Goal: Information Seeking & Learning: Learn about a topic

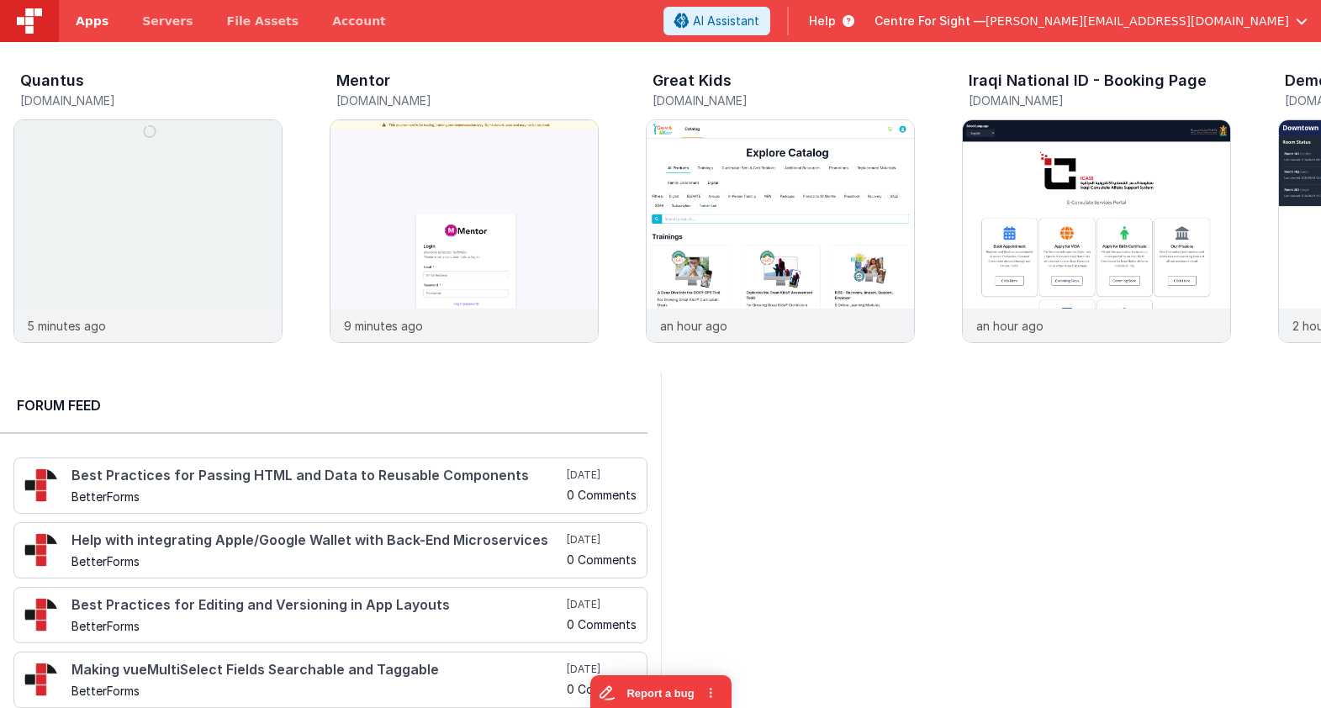
click at [60, 26] on link "Apps" at bounding box center [92, 21] width 66 height 42
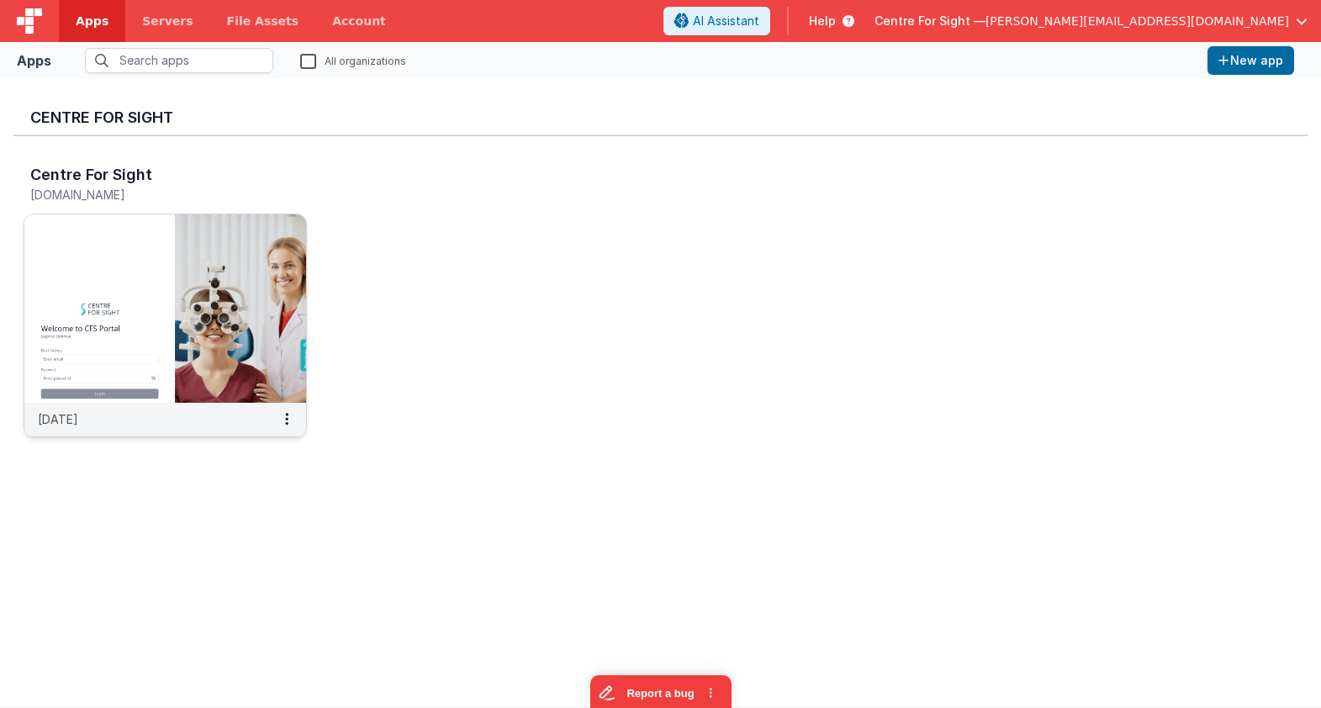
click at [191, 257] on img at bounding box center [165, 308] width 282 height 188
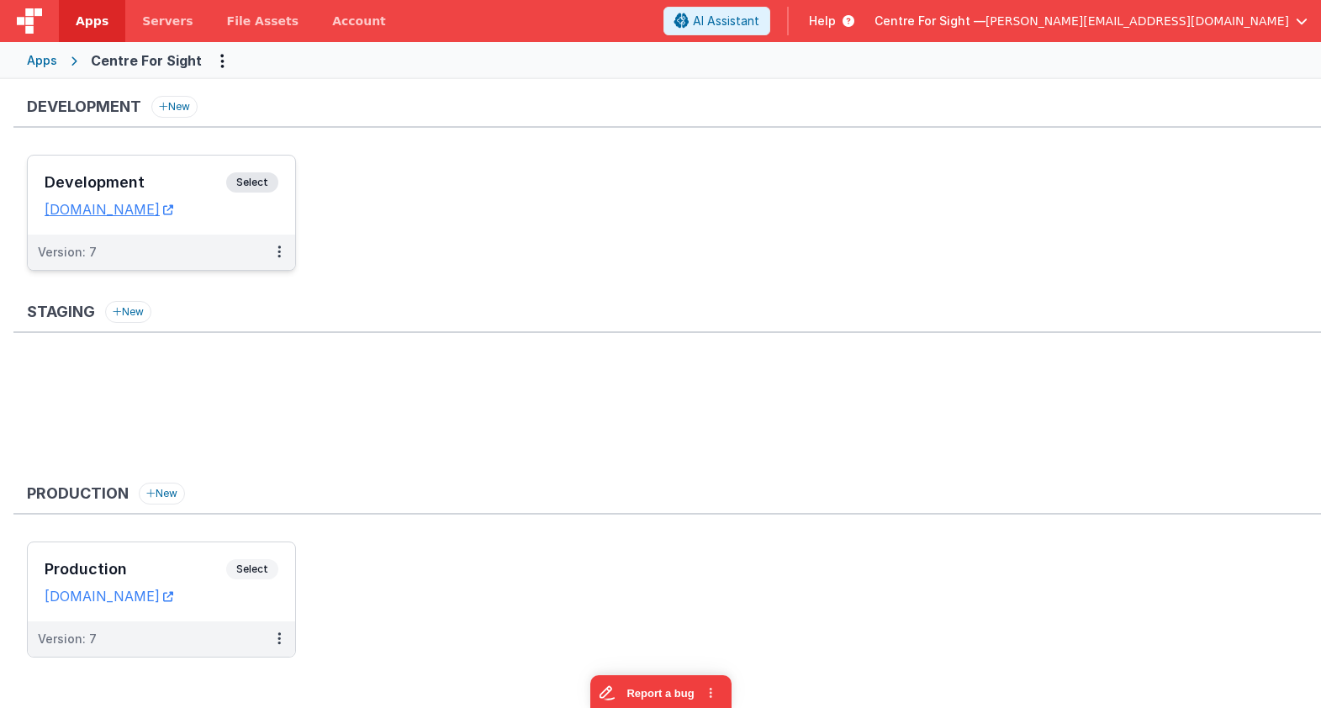
click at [140, 176] on h3 "Development" at bounding box center [136, 182] width 182 height 17
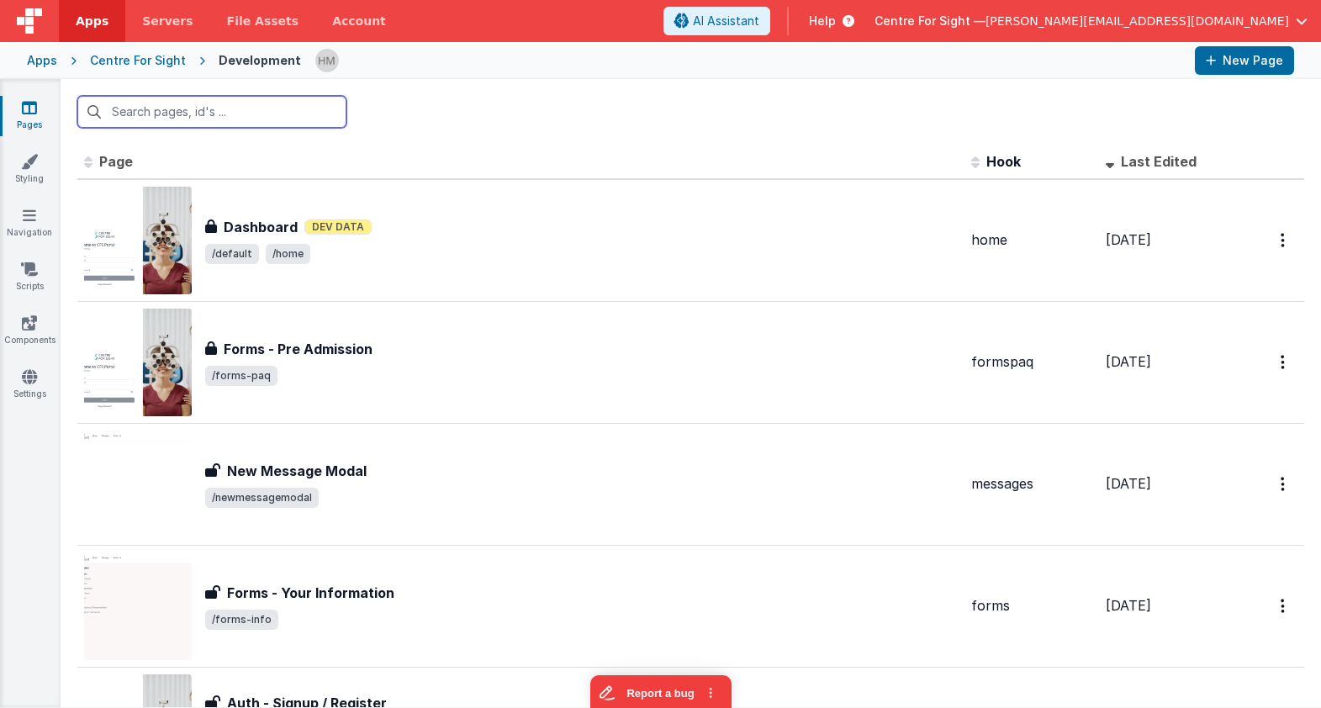
click at [234, 108] on input "text" at bounding box center [211, 112] width 269 height 32
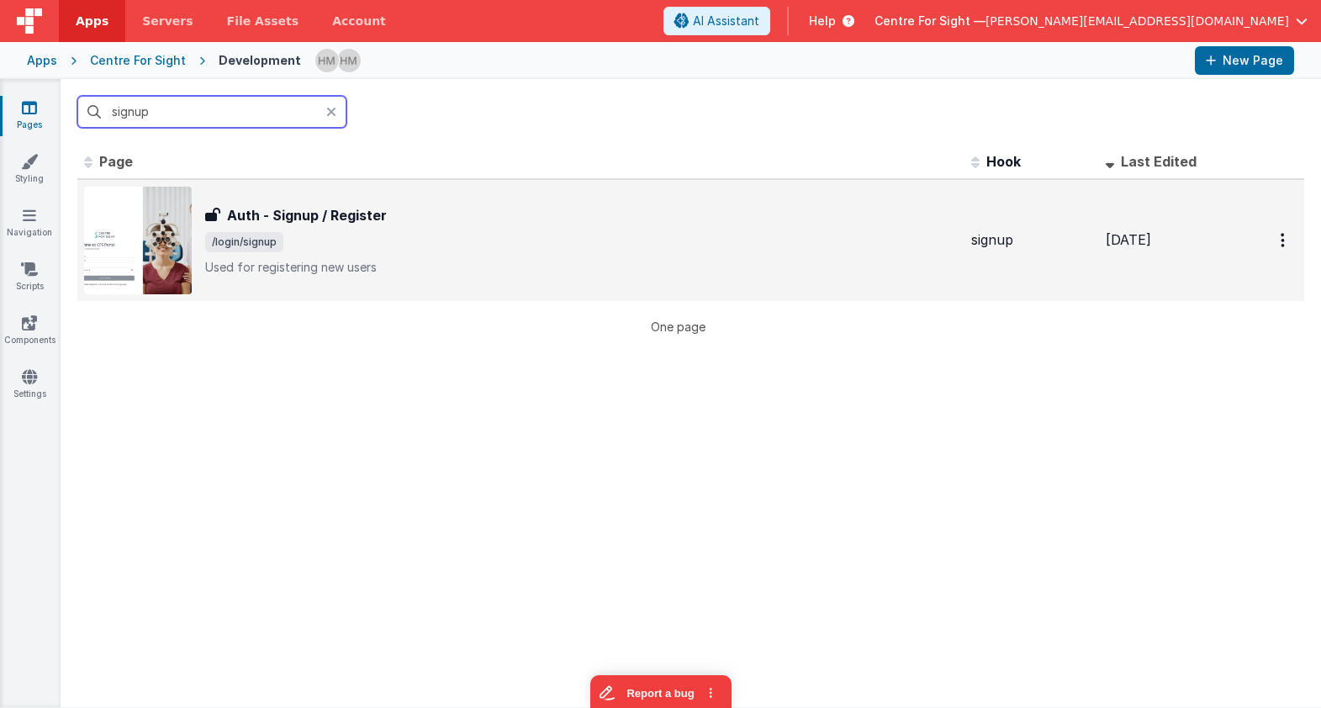
type input "signup"
click at [530, 255] on div "Auth - Signup / Register Auth - Signup / Register /login/signup Used for regist…" at bounding box center [581, 240] width 752 height 71
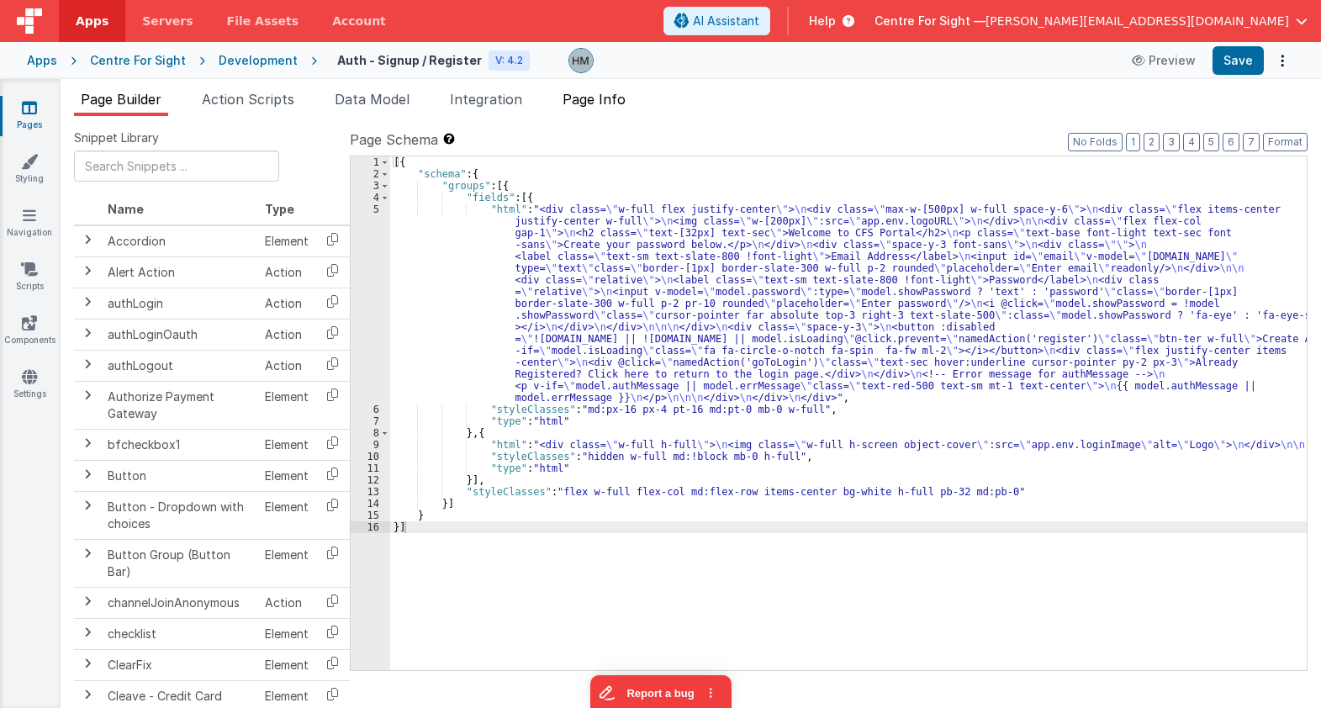
click at [608, 104] on span "Page Info" at bounding box center [593, 99] width 63 height 17
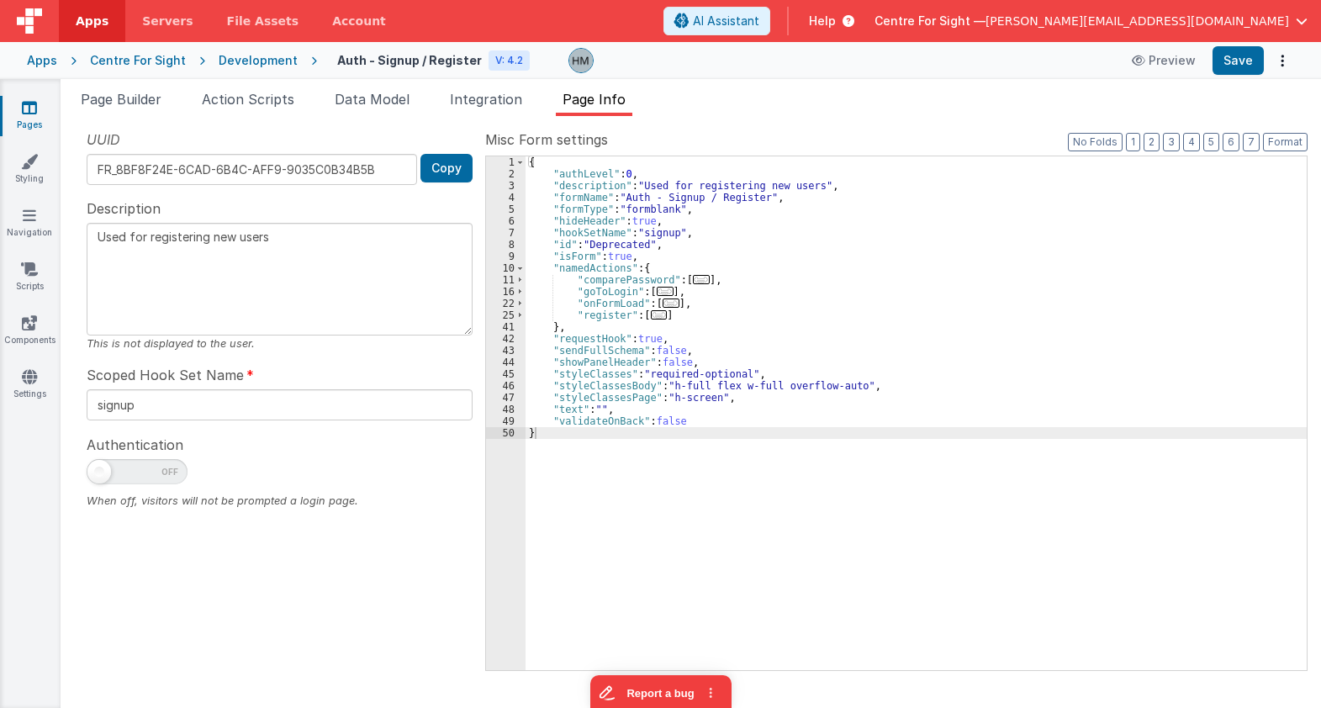
click at [654, 319] on span "..." at bounding box center [659, 314] width 17 height 9
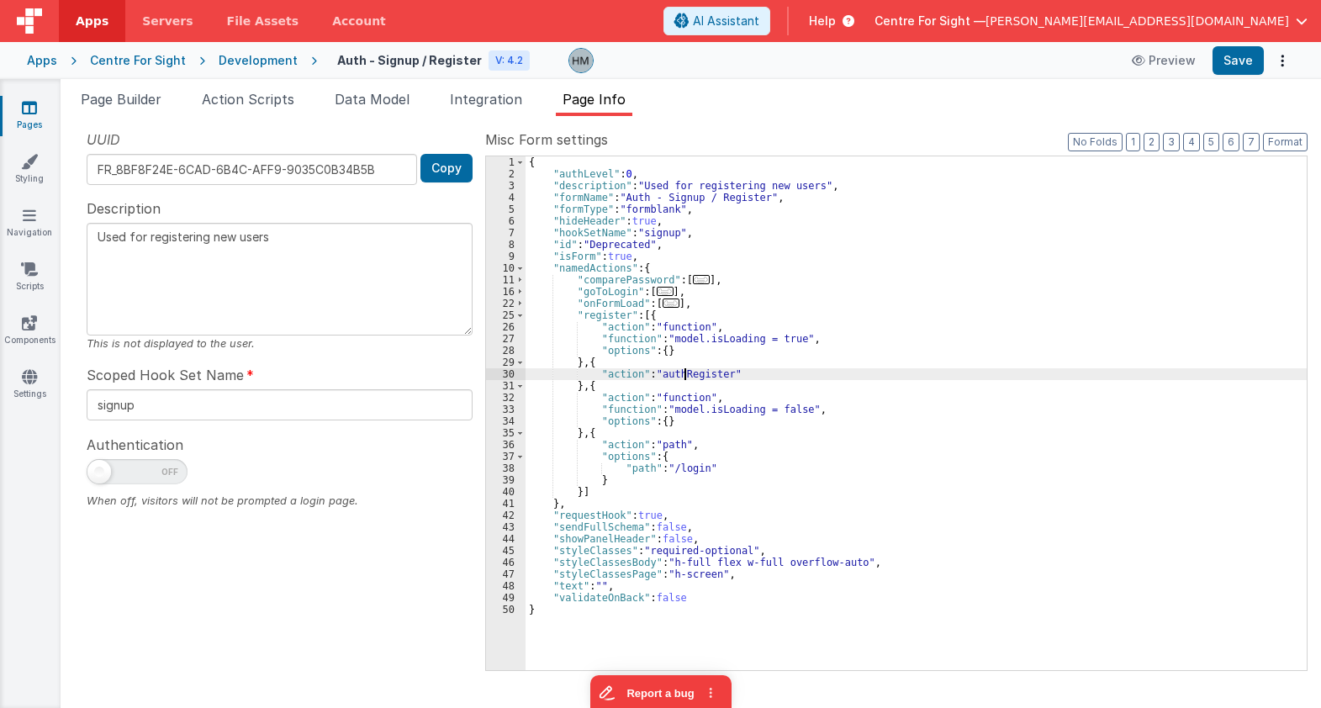
click at [684, 377] on div "{ "authLevel" : 0 , "description" : "Used for registering new users" , "formNam…" at bounding box center [915, 424] width 781 height 537
click at [685, 377] on div "{ "authLevel" : 0 , "description" : "Used for registering new users" , "formNam…" at bounding box center [915, 424] width 781 height 537
click at [581, 491] on div "{ "authLevel" : 0 , "description" : "Used for registering new users" , "formNam…" at bounding box center [915, 424] width 781 height 537
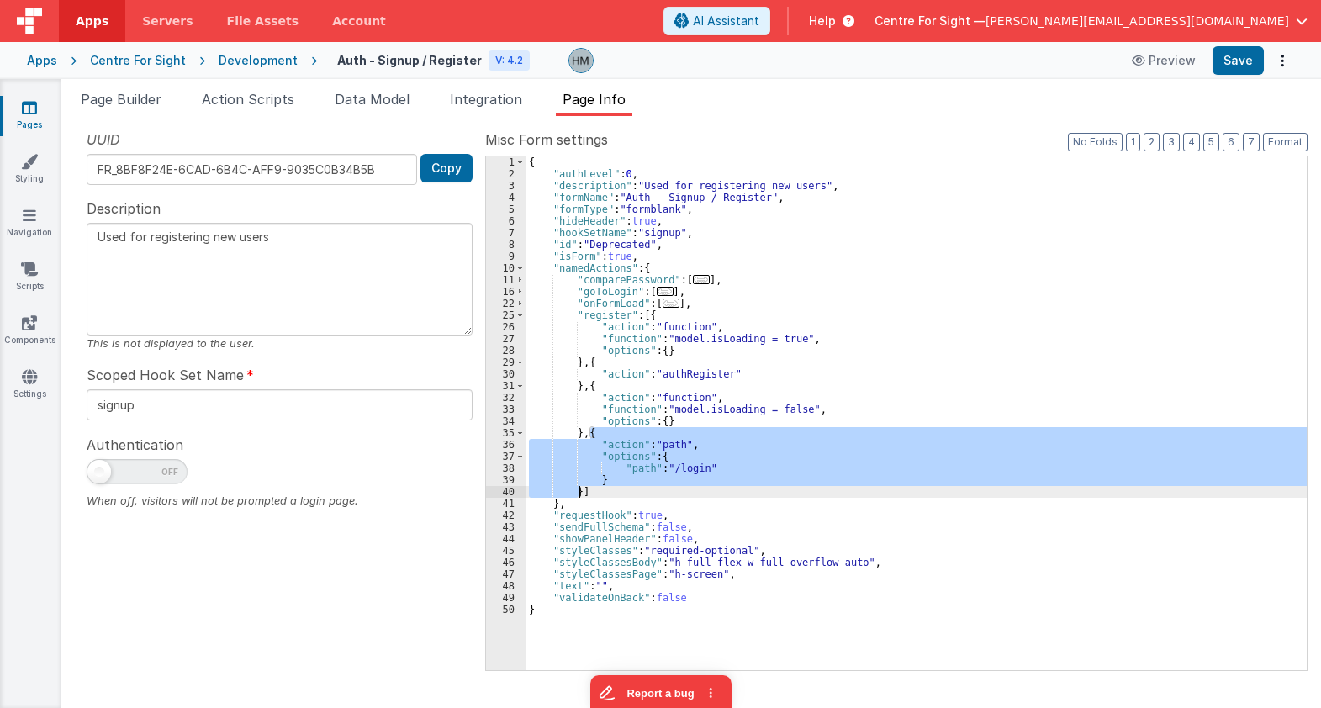
click at [581, 491] on div "{ "authLevel" : 0 , "description" : "Used for registering new users" , "formNam…" at bounding box center [915, 424] width 781 height 537
click at [752, 363] on div "{ "authLevel" : 0 , "description" : "Used for registering new users" , "formNam…" at bounding box center [915, 424] width 781 height 537
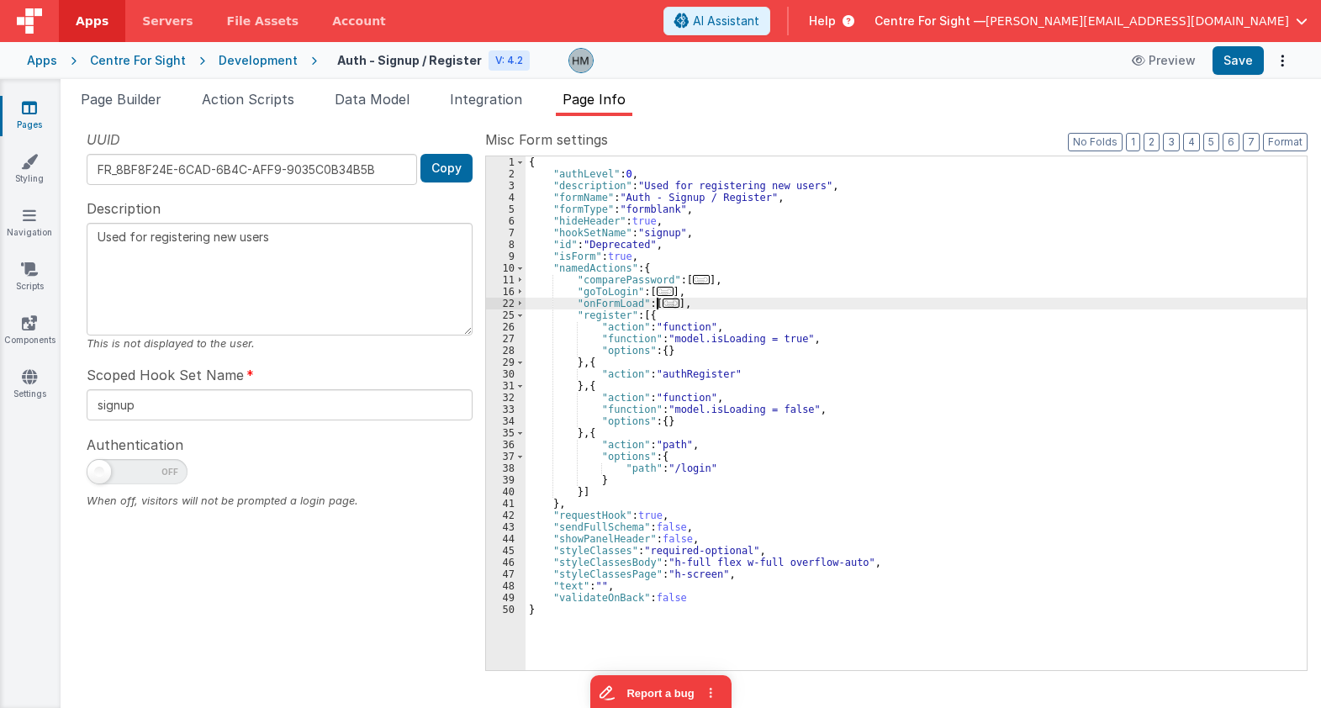
click at [668, 308] on span "..." at bounding box center [670, 302] width 17 height 9
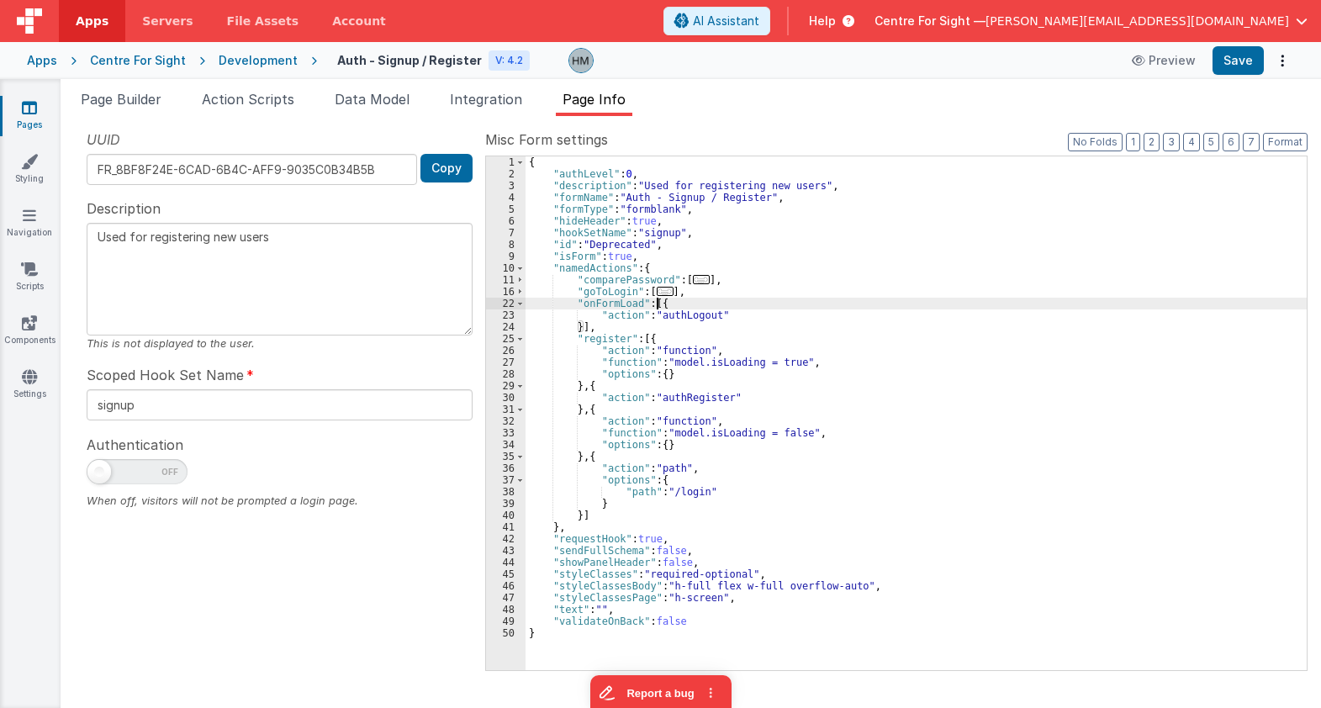
click at [662, 296] on span "..." at bounding box center [665, 291] width 17 height 9
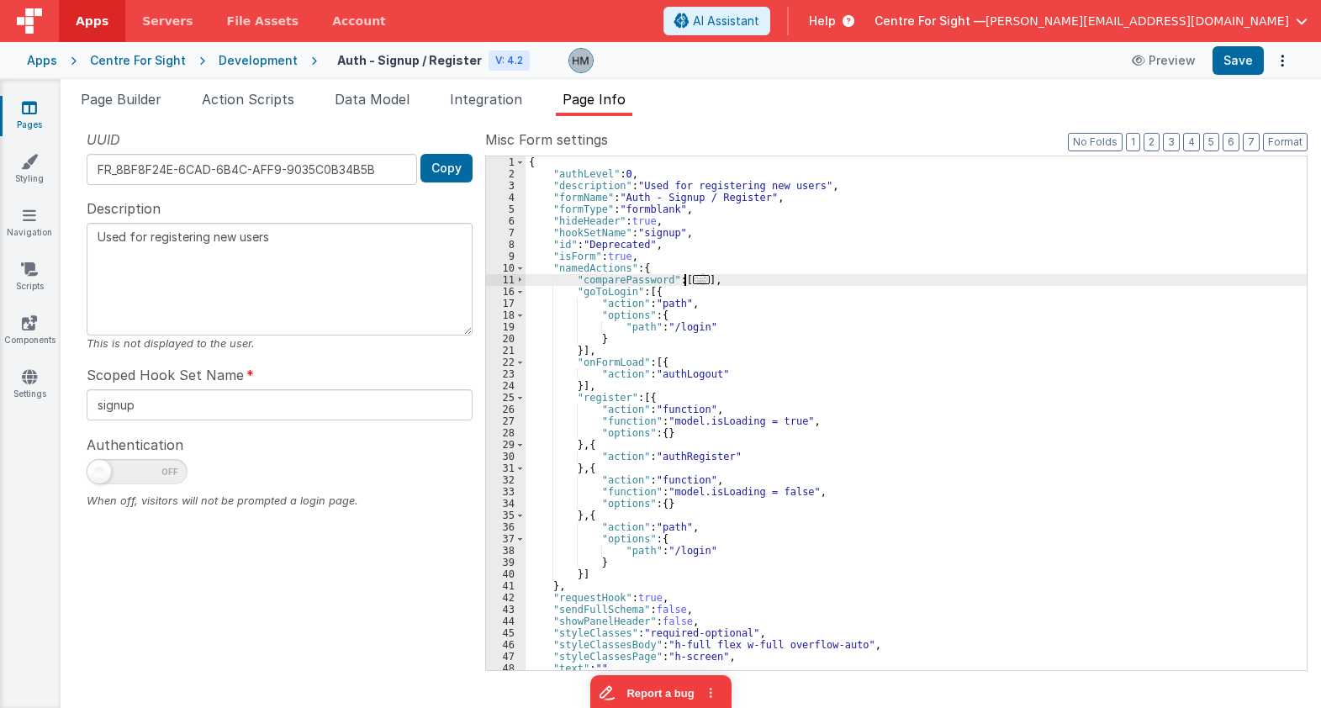
click at [694, 276] on span "..." at bounding box center [701, 279] width 17 height 9
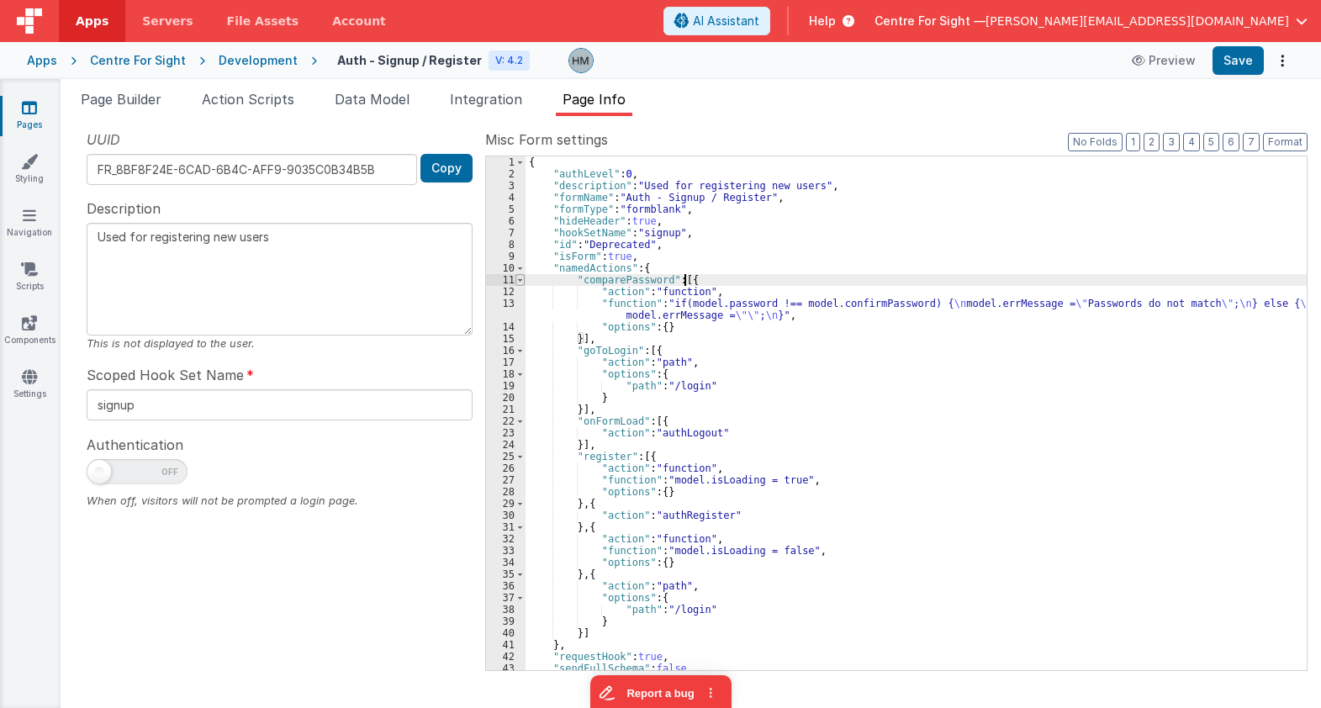
click at [519, 278] on span at bounding box center [519, 280] width 9 height 12
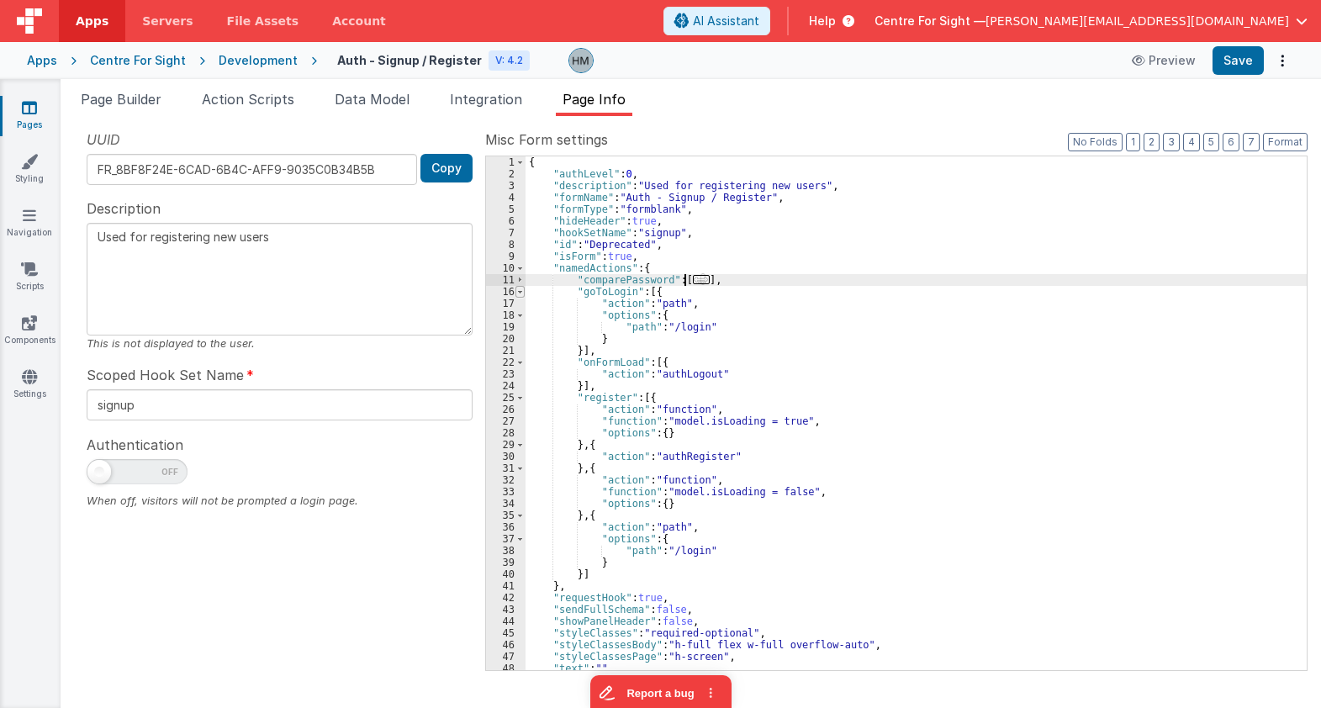
click at [519, 291] on span at bounding box center [519, 292] width 9 height 12
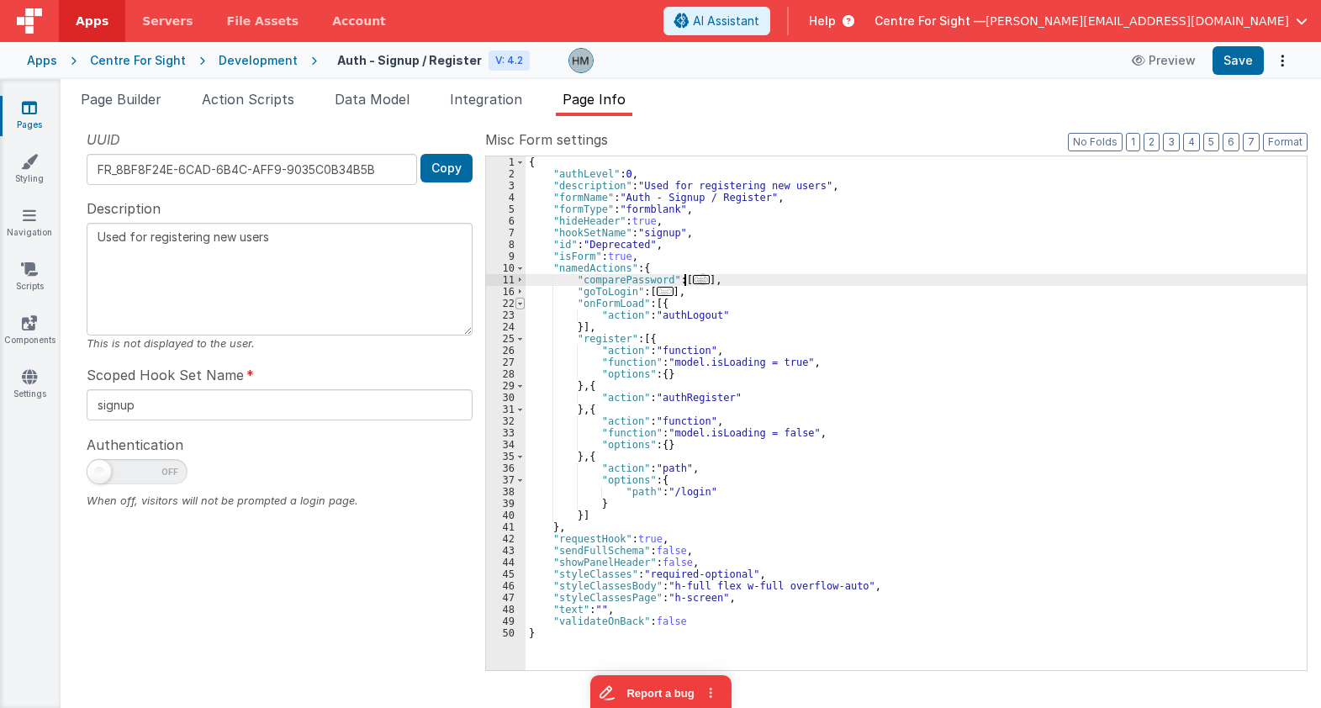
click at [519, 309] on span at bounding box center [519, 304] width 9 height 12
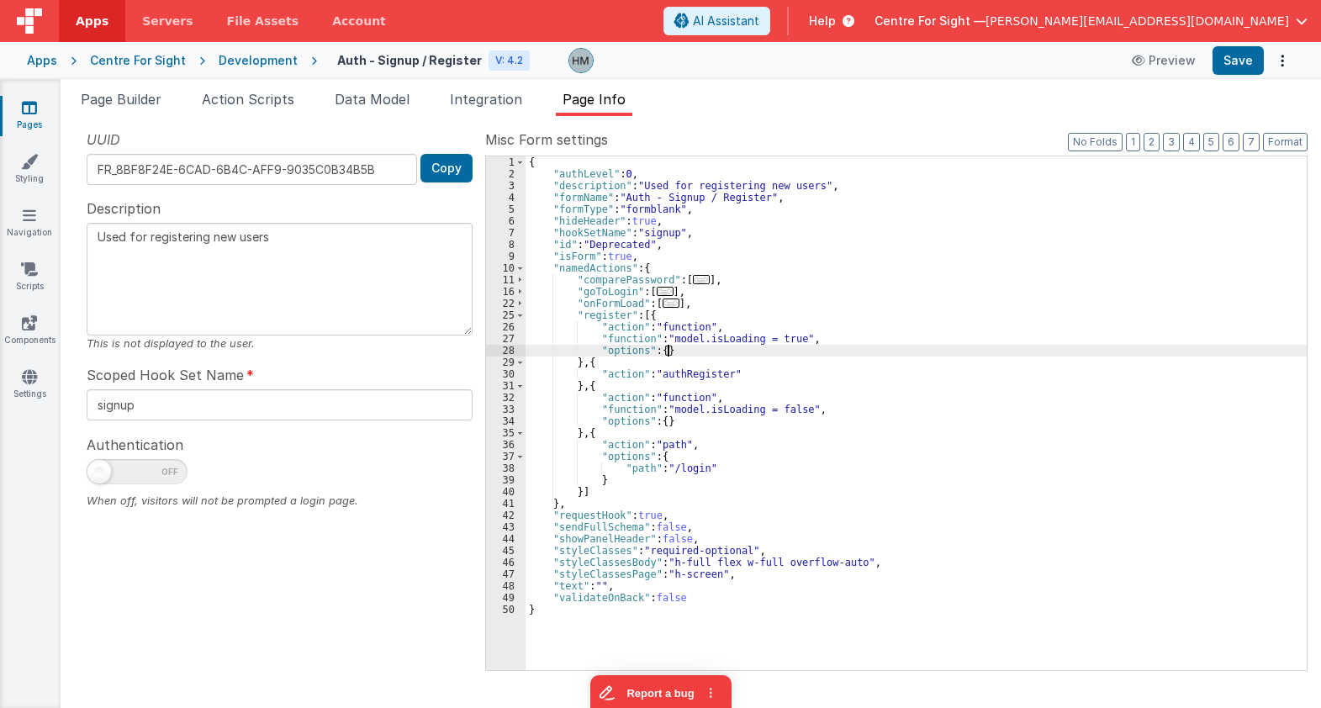
click at [1093, 349] on div "{ "authLevel" : 0 , "description" : "Used for registering new users" , "formNam…" at bounding box center [915, 424] width 781 height 537
click at [33, 105] on icon at bounding box center [29, 107] width 15 height 17
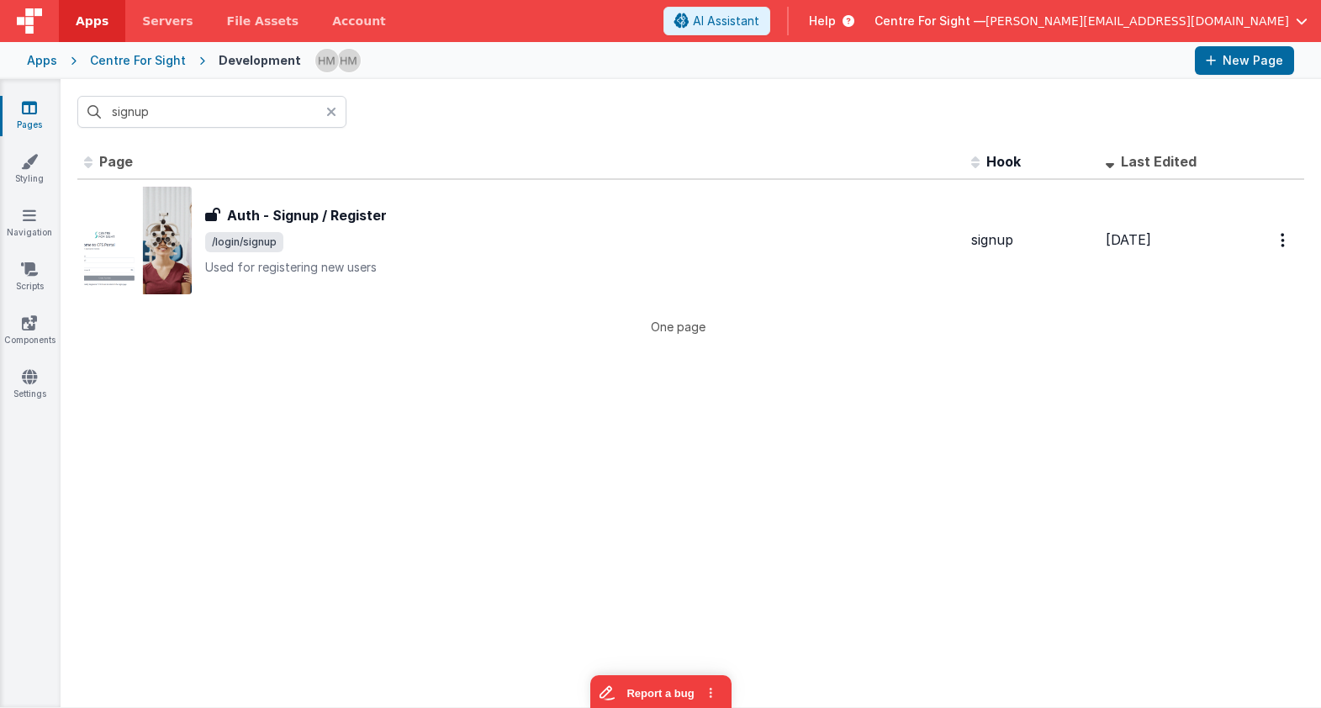
click at [334, 112] on icon at bounding box center [331, 111] width 10 height 13
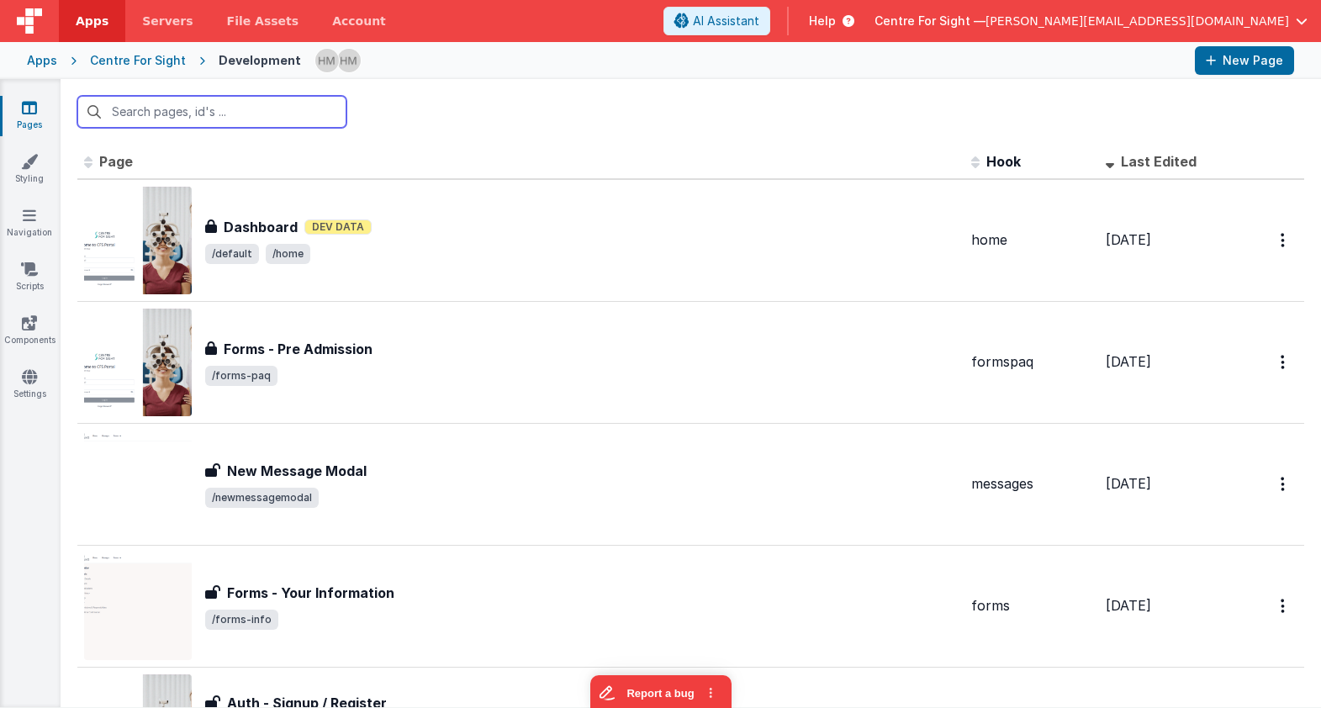
click at [260, 115] on input "text" at bounding box center [211, 112] width 269 height 32
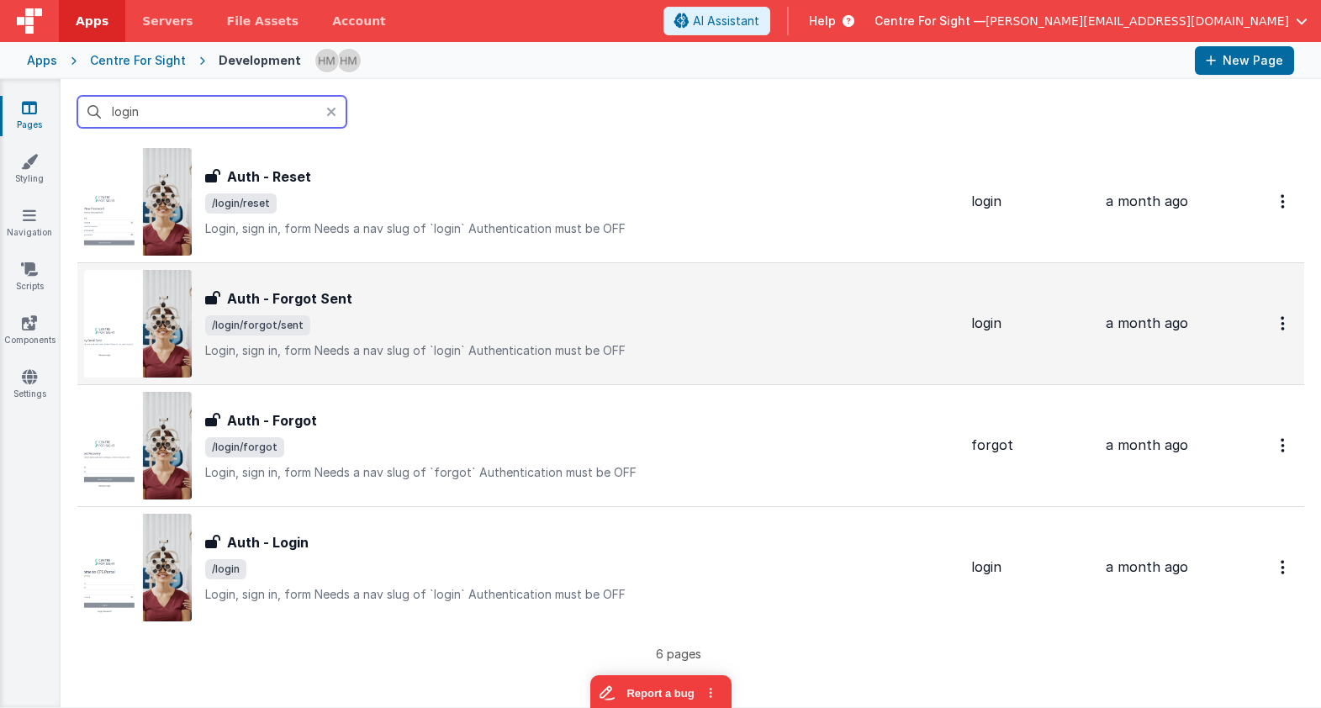
scroll to position [404, 0]
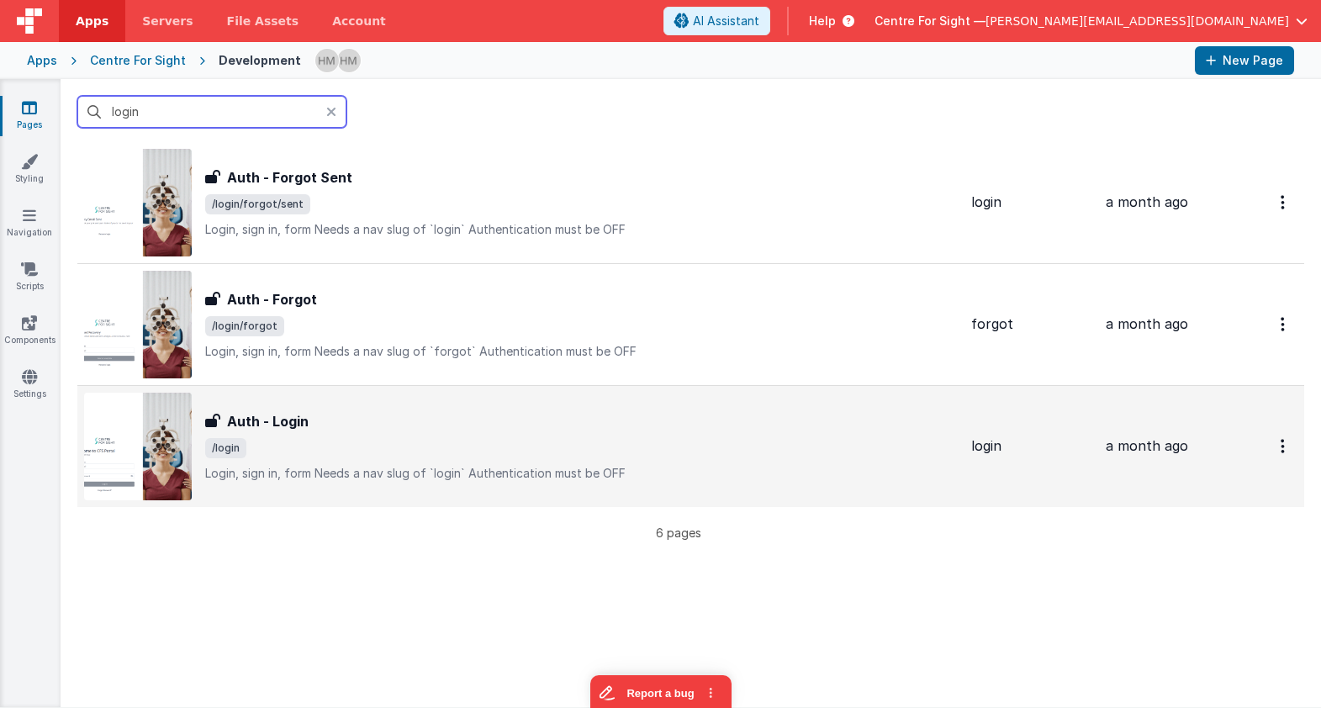
type input "login"
click at [454, 434] on div "Auth - Login Auth - Login /login Login, sign in, formNeeds a nav slug of `logi…" at bounding box center [581, 446] width 752 height 71
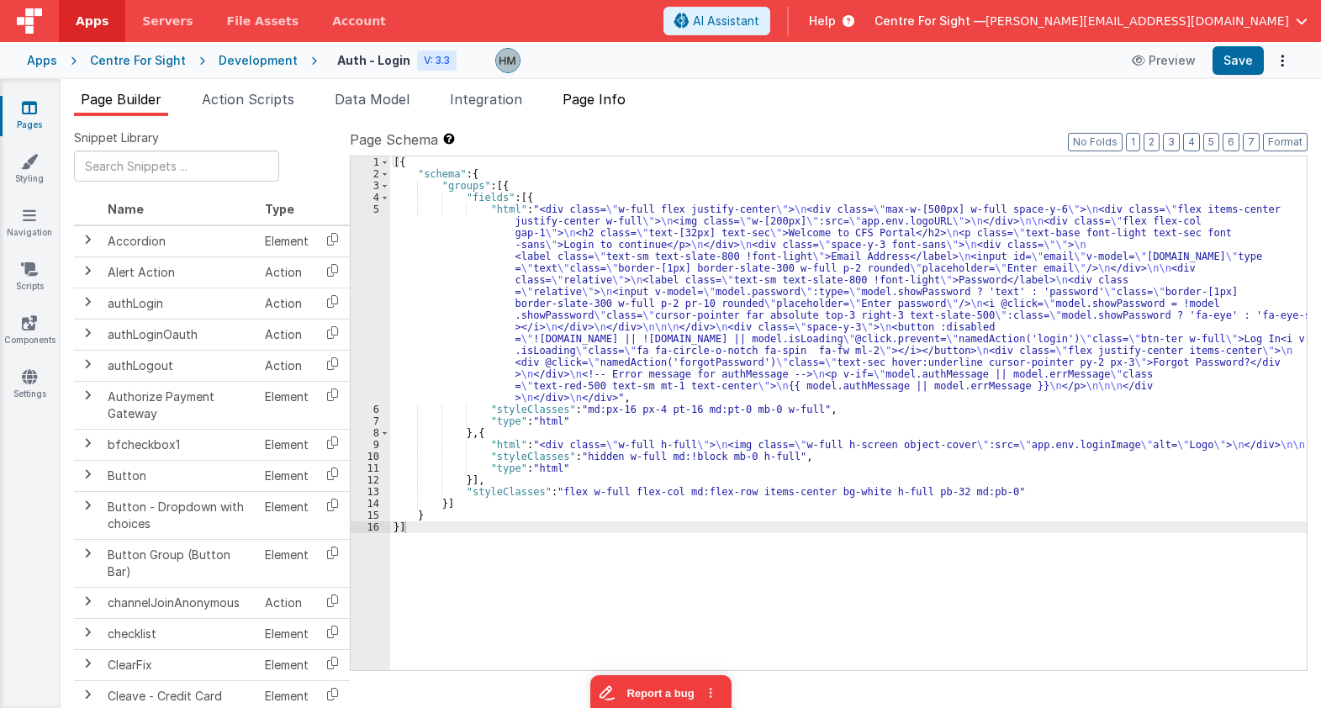
click at [610, 94] on span "Page Info" at bounding box center [593, 99] width 63 height 17
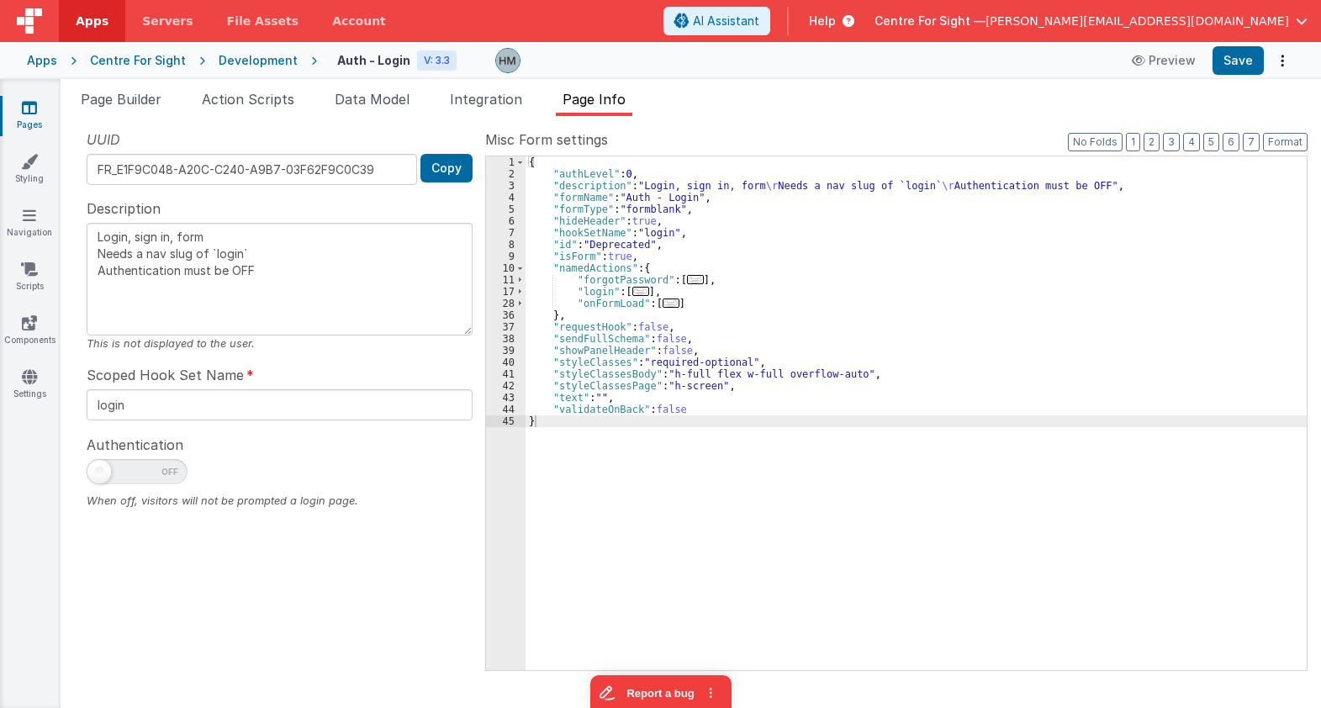
click at [635, 295] on span "..." at bounding box center [640, 291] width 17 height 9
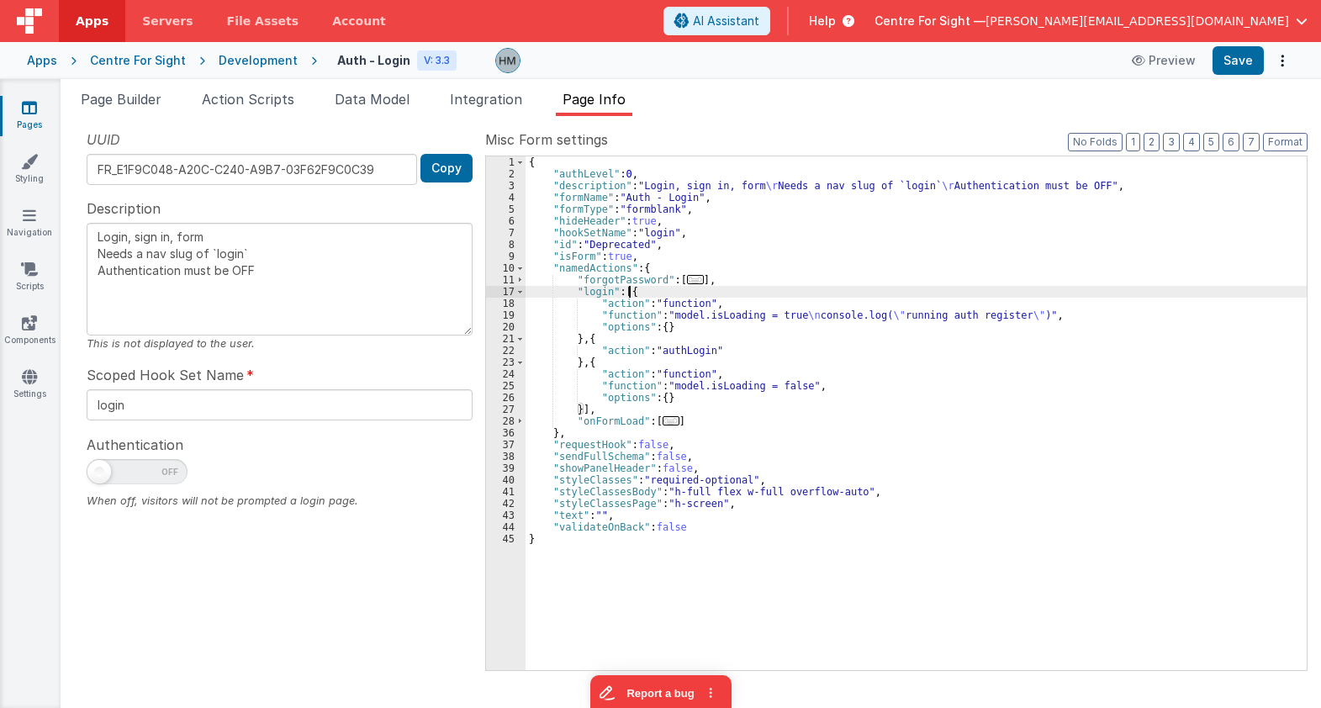
click at [667, 420] on span "..." at bounding box center [670, 420] width 17 height 9
